Goal: Task Accomplishment & Management: Complete application form

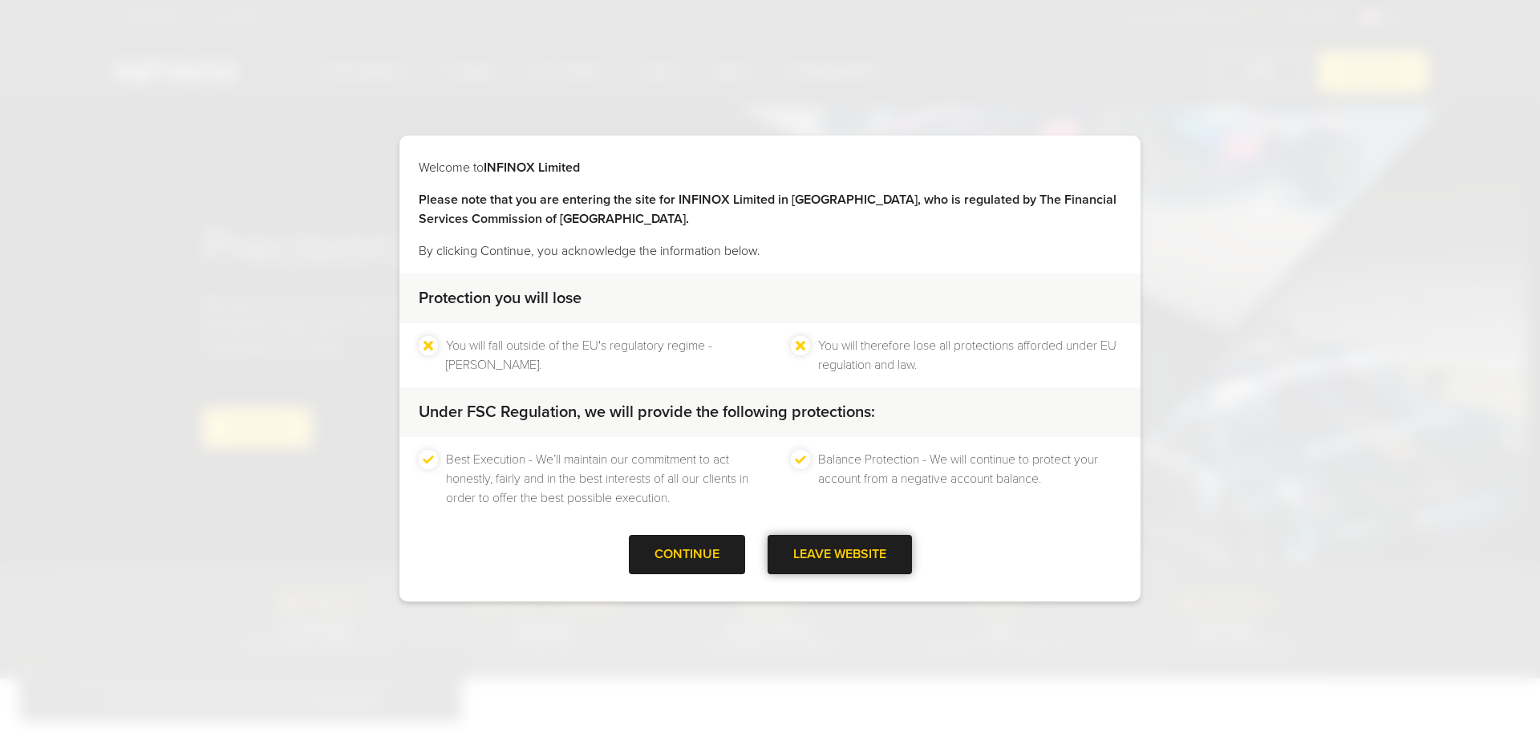
click at [840, 555] on div at bounding box center [840, 555] width 0 height 0
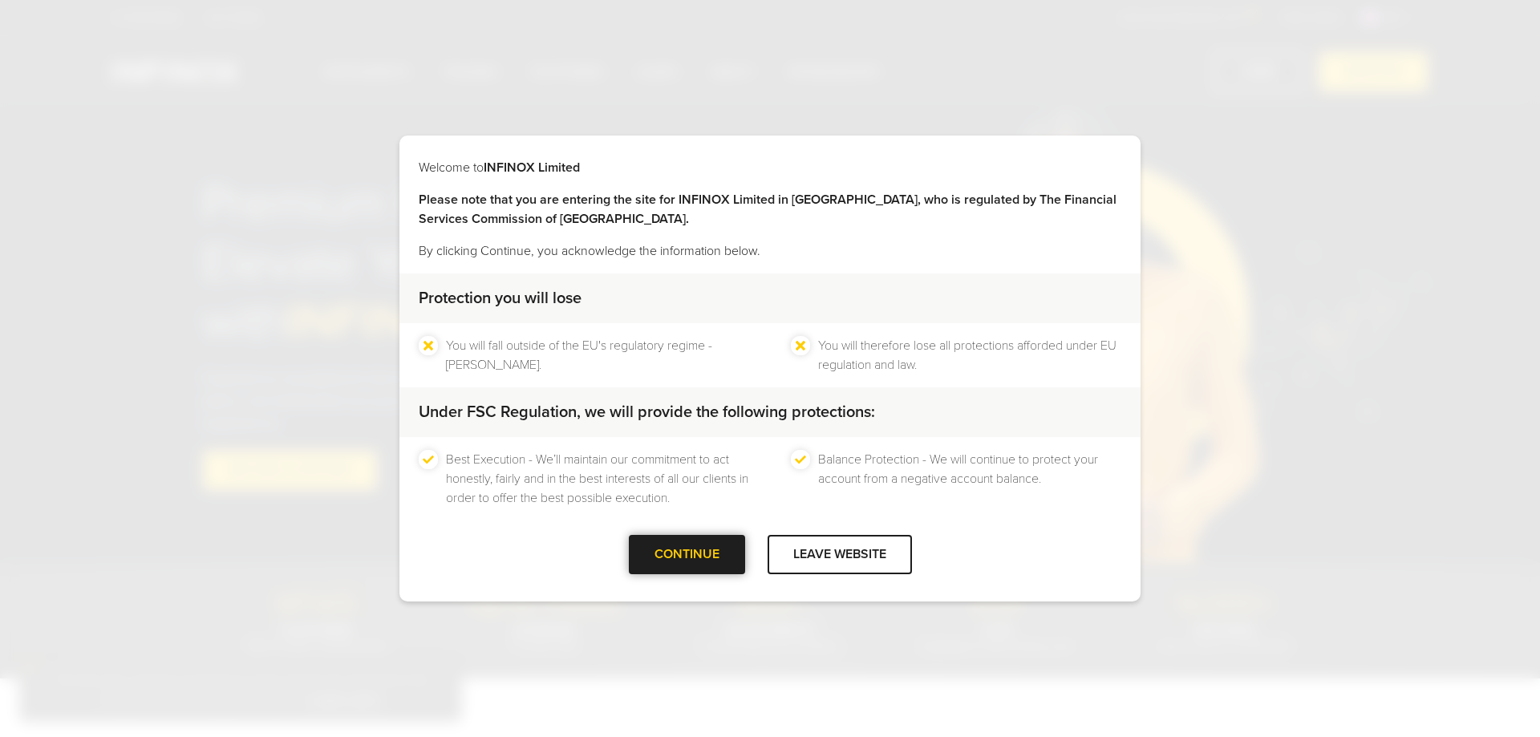
click at [712, 551] on div "CONTINUE" at bounding box center [687, 554] width 116 height 39
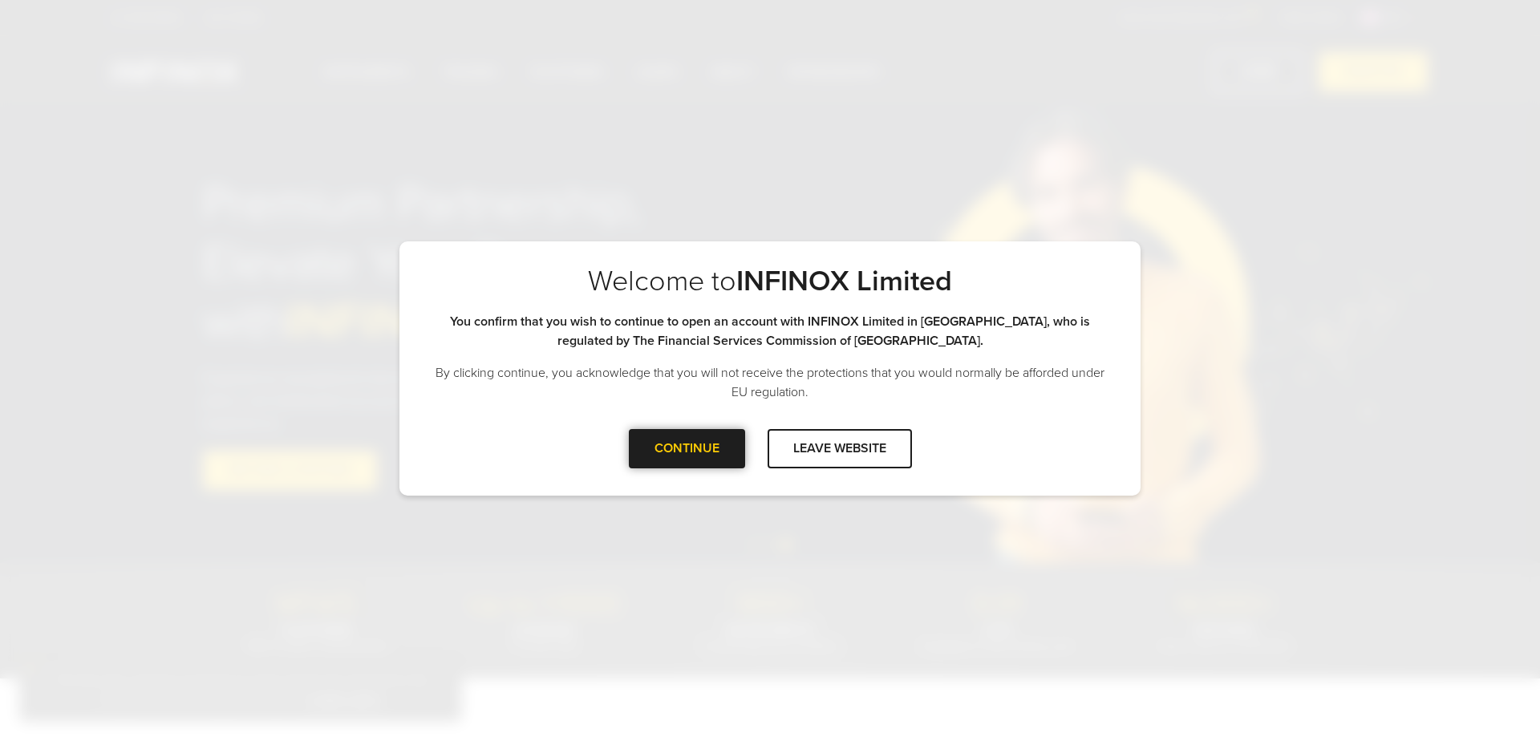
click at [687, 448] on div at bounding box center [687, 448] width 0 height 0
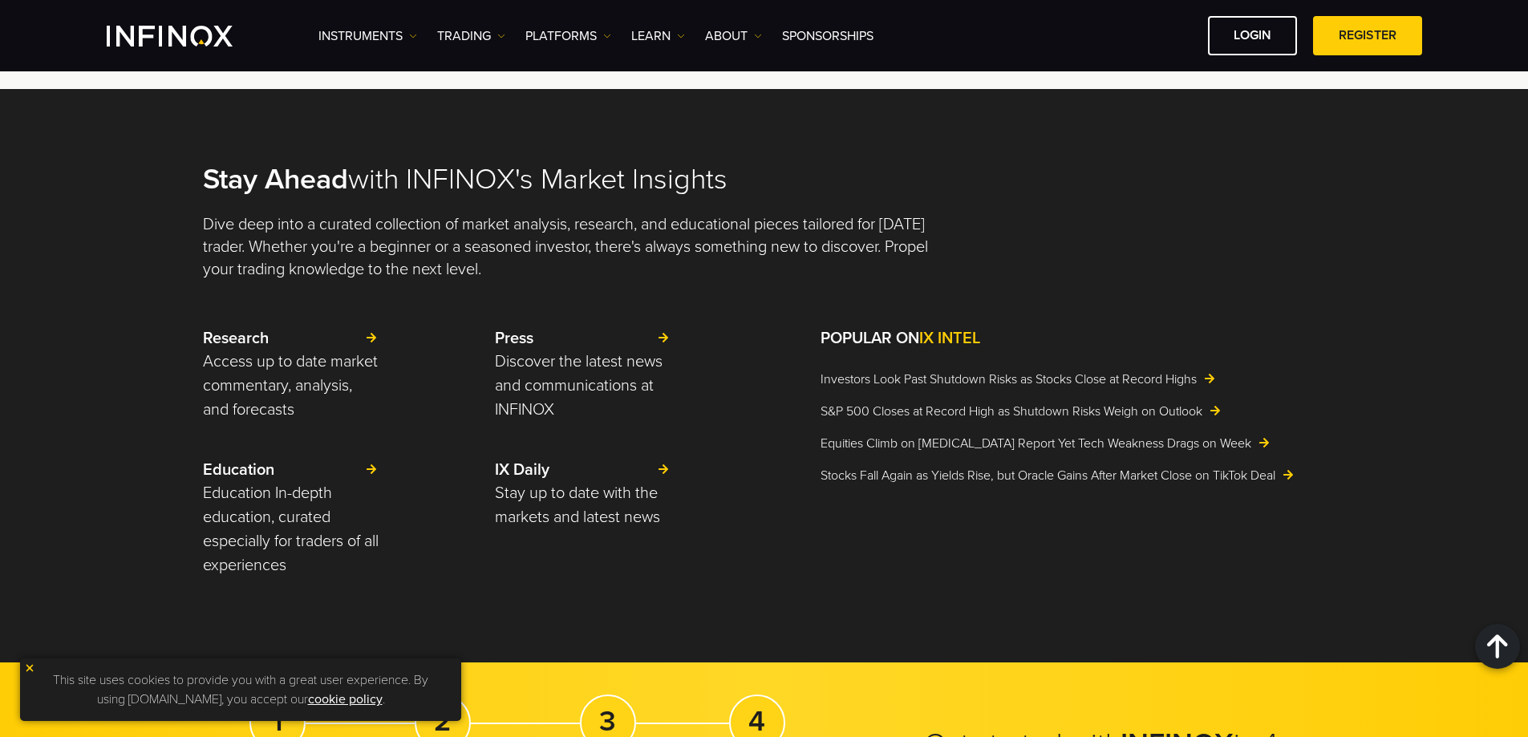
scroll to position [4011, 0]
